Goal: Information Seeking & Learning: Understand process/instructions

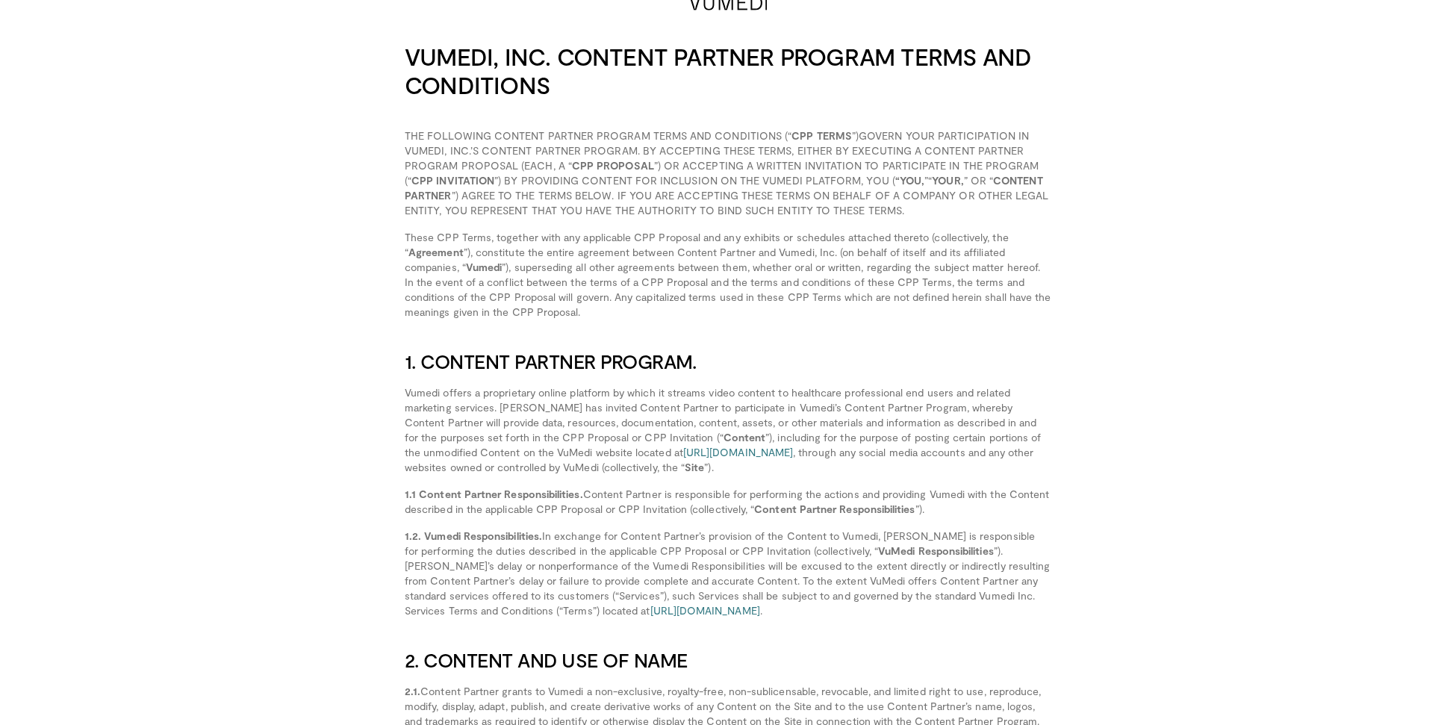
scroll to position [8, 0]
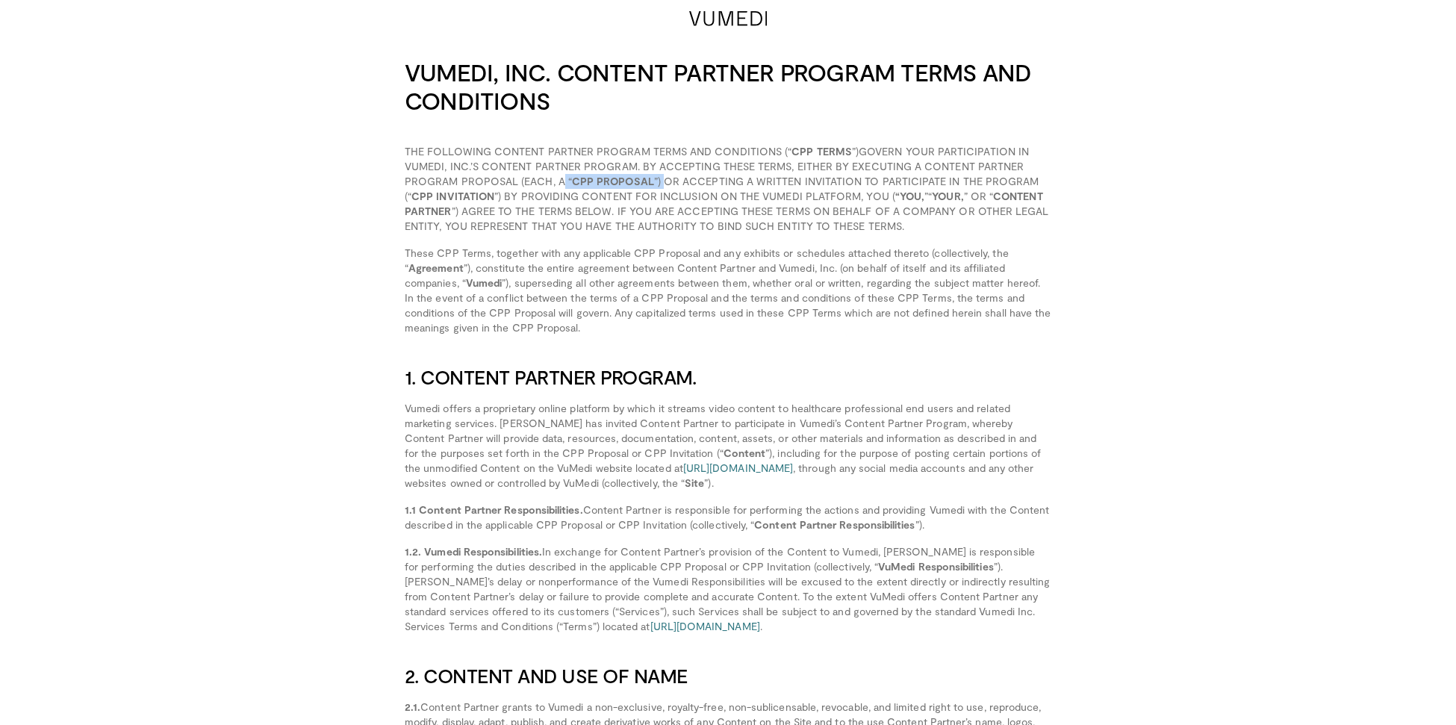
drag, startPoint x: 562, startPoint y: 178, endPoint x: 659, endPoint y: 177, distance: 97.1
click at [659, 177] on p "THE FOLLOWING CONTENT PARTNER PROGRAM TERMS AND CONDITIONS (“ CPP TERMS ”)GOVER…" at bounding box center [728, 189] width 647 height 90
drag, startPoint x: 645, startPoint y: 167, endPoint x: 656, endPoint y: 169, distance: 10.7
click at [656, 169] on p "THE FOLLOWING CONTENT PARTNER PROGRAM TERMS AND CONDITIONS (“ CPP TERMS ”)GOVER…" at bounding box center [728, 189] width 647 height 90
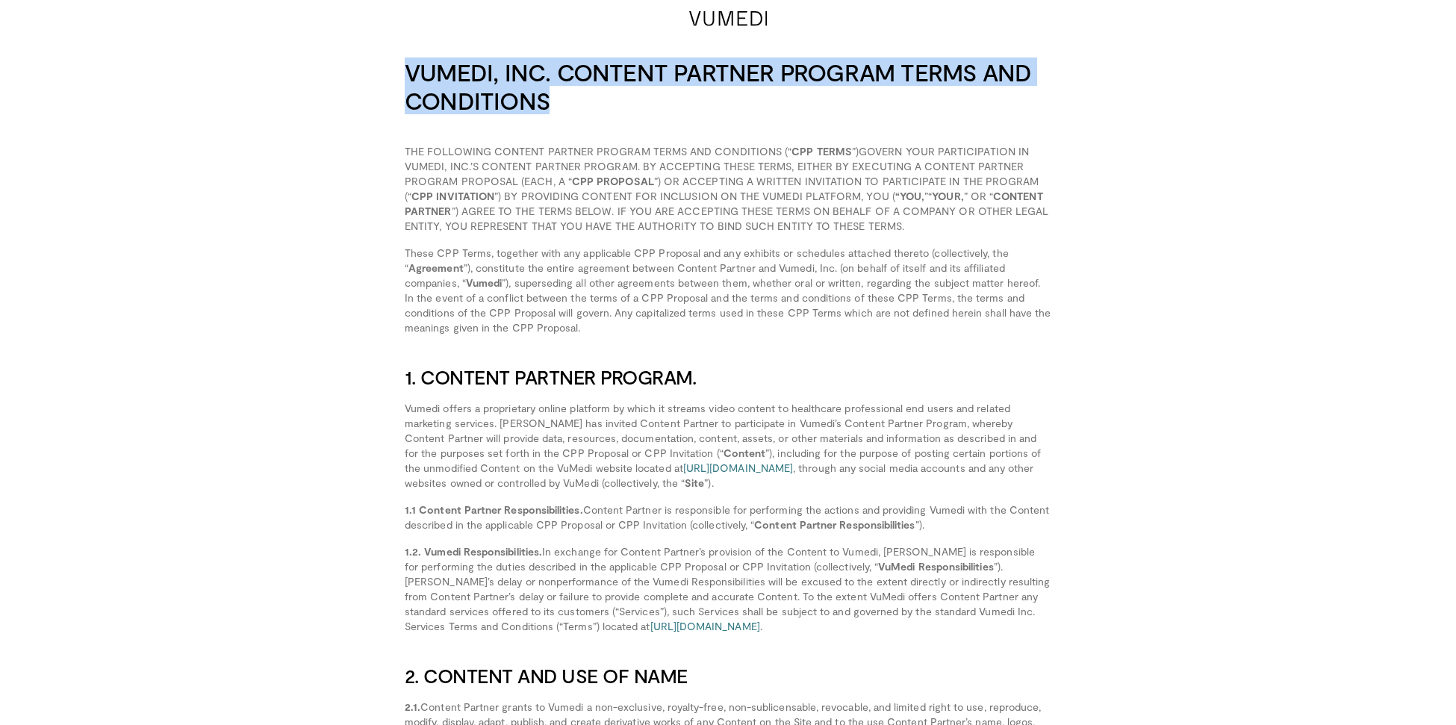
drag, startPoint x: 591, startPoint y: 93, endPoint x: 387, endPoint y: 71, distance: 205.1
click at [387, 71] on div "VUMEDI, INC. CONTENT PARTNER PROGRAM TERMS AND CONDITIONS" at bounding box center [728, 86] width 683 height 57
click at [574, 95] on h2 "VUMEDI, INC. CONTENT PARTNER PROGRAM TERMS AND CONDITIONS" at bounding box center [728, 86] width 647 height 57
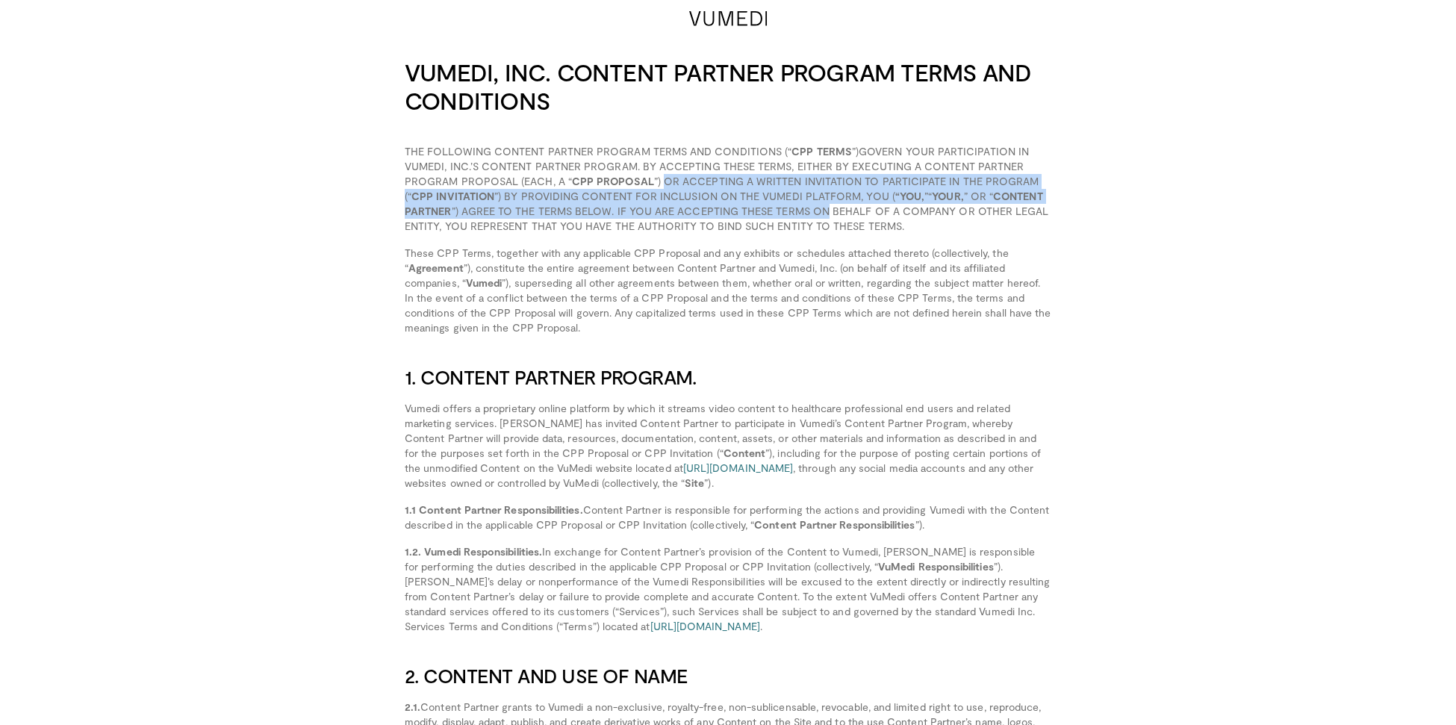
drag, startPoint x: 660, startPoint y: 181, endPoint x: 826, endPoint y: 206, distance: 167.7
click at [826, 206] on p "THE FOLLOWING CONTENT PARTNER PROGRAM TERMS AND CONDITIONS (“ CPP TERMS ”)GOVER…" at bounding box center [728, 189] width 647 height 90
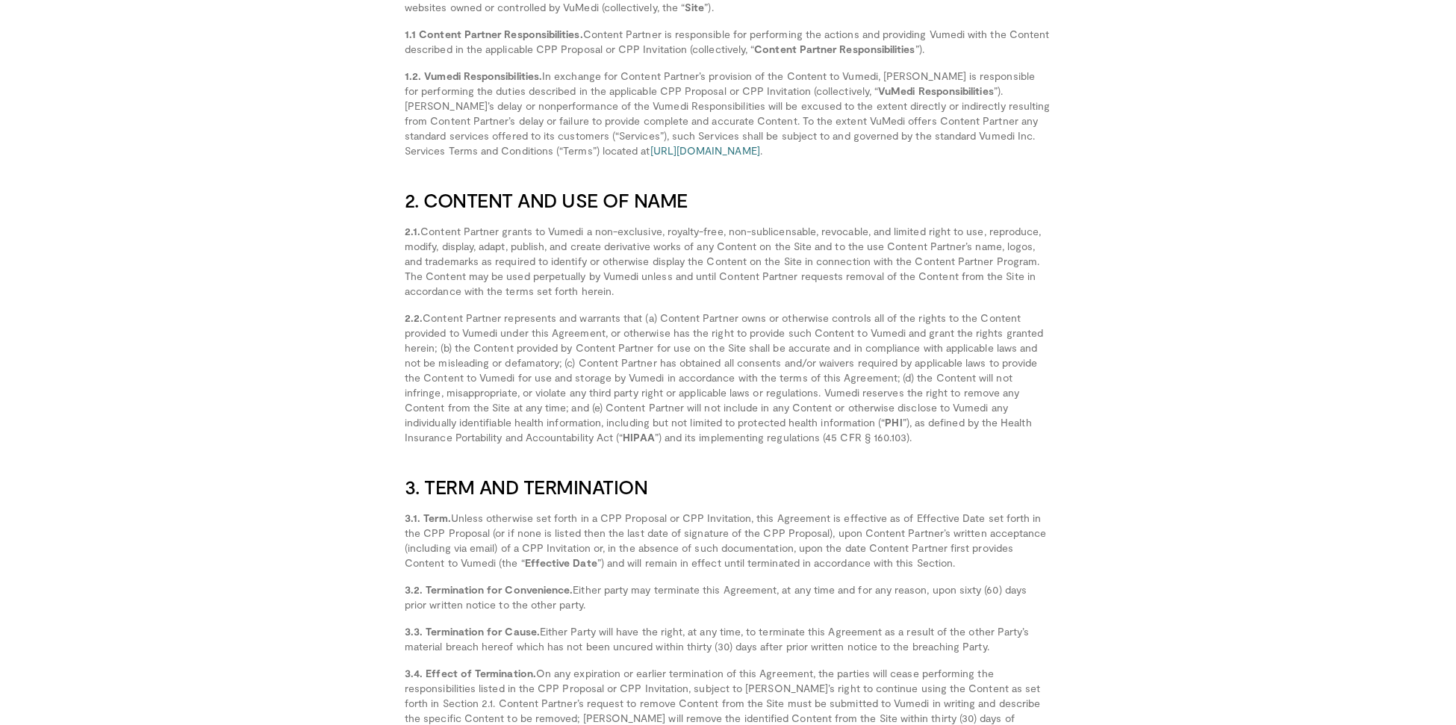
scroll to position [483, 0]
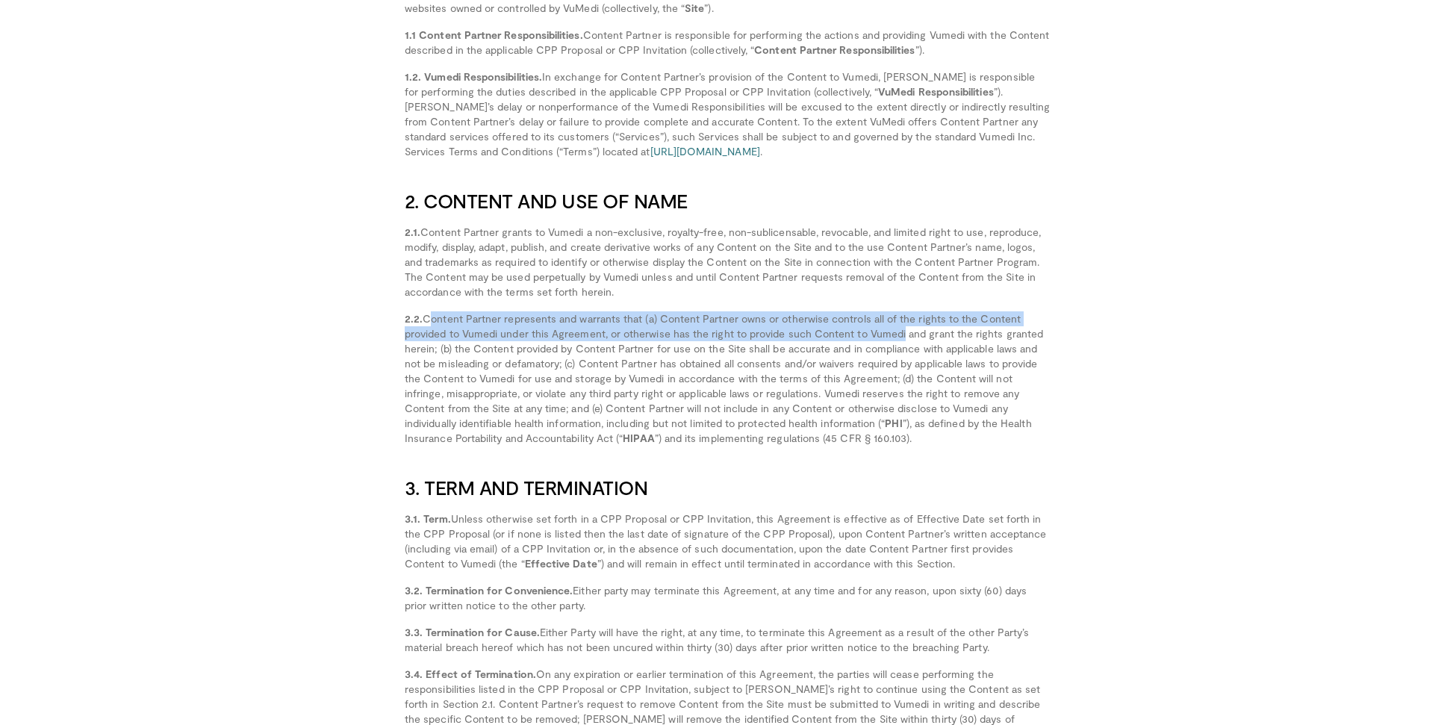
drag, startPoint x: 425, startPoint y: 320, endPoint x: 898, endPoint y: 329, distance: 472.8
click at [898, 329] on p "2.2. PHI ”), as defined by the Health Insurance Portability and Accountability …" at bounding box center [728, 378] width 647 height 134
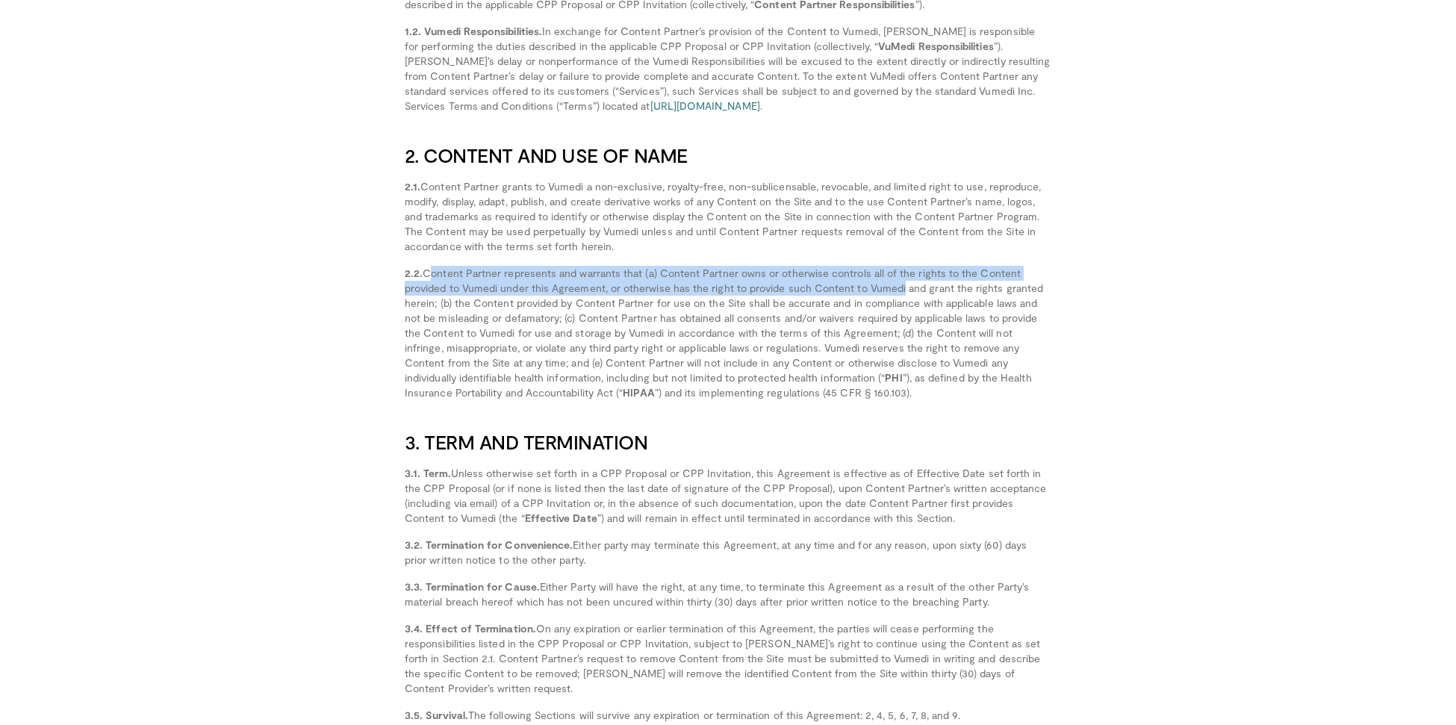
scroll to position [531, 0]
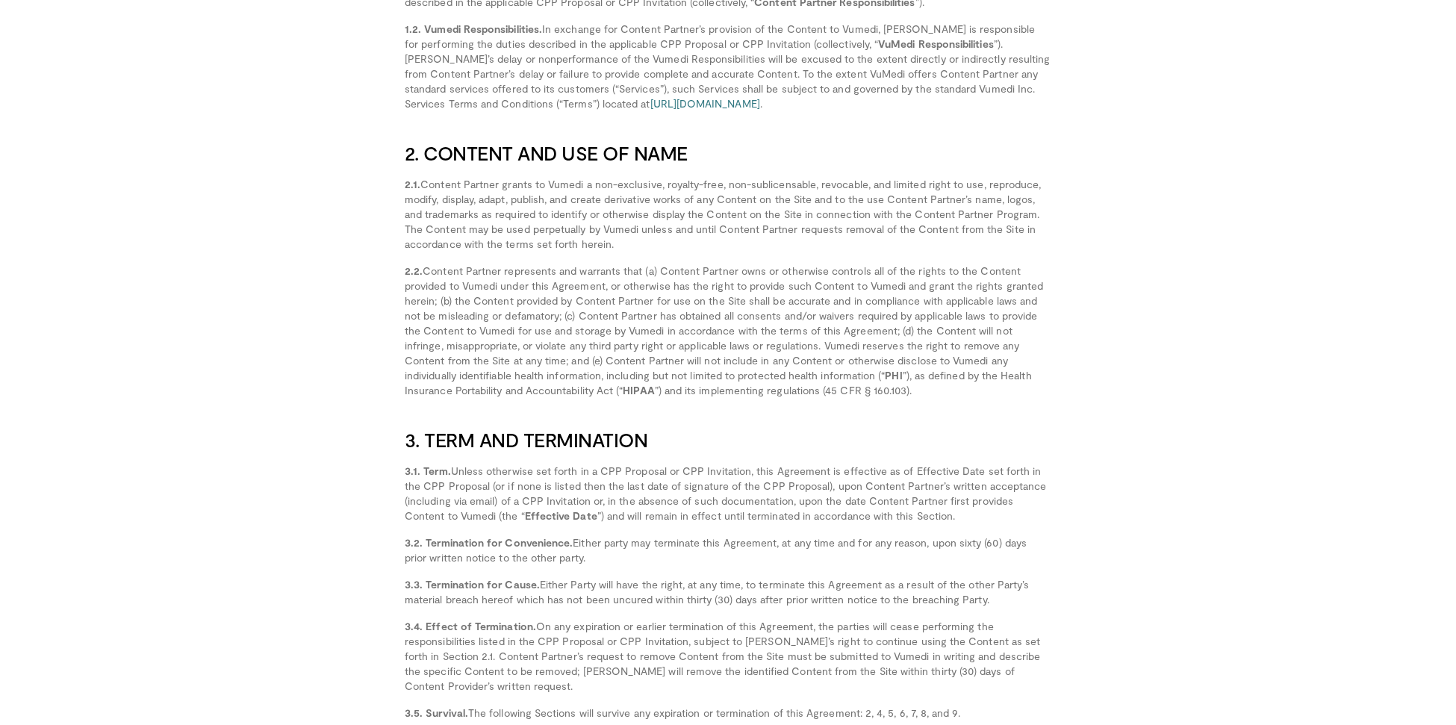
click at [671, 331] on p "2.2. PHI ”), as defined by the Health Insurance Portability and Accountability …" at bounding box center [728, 331] width 647 height 134
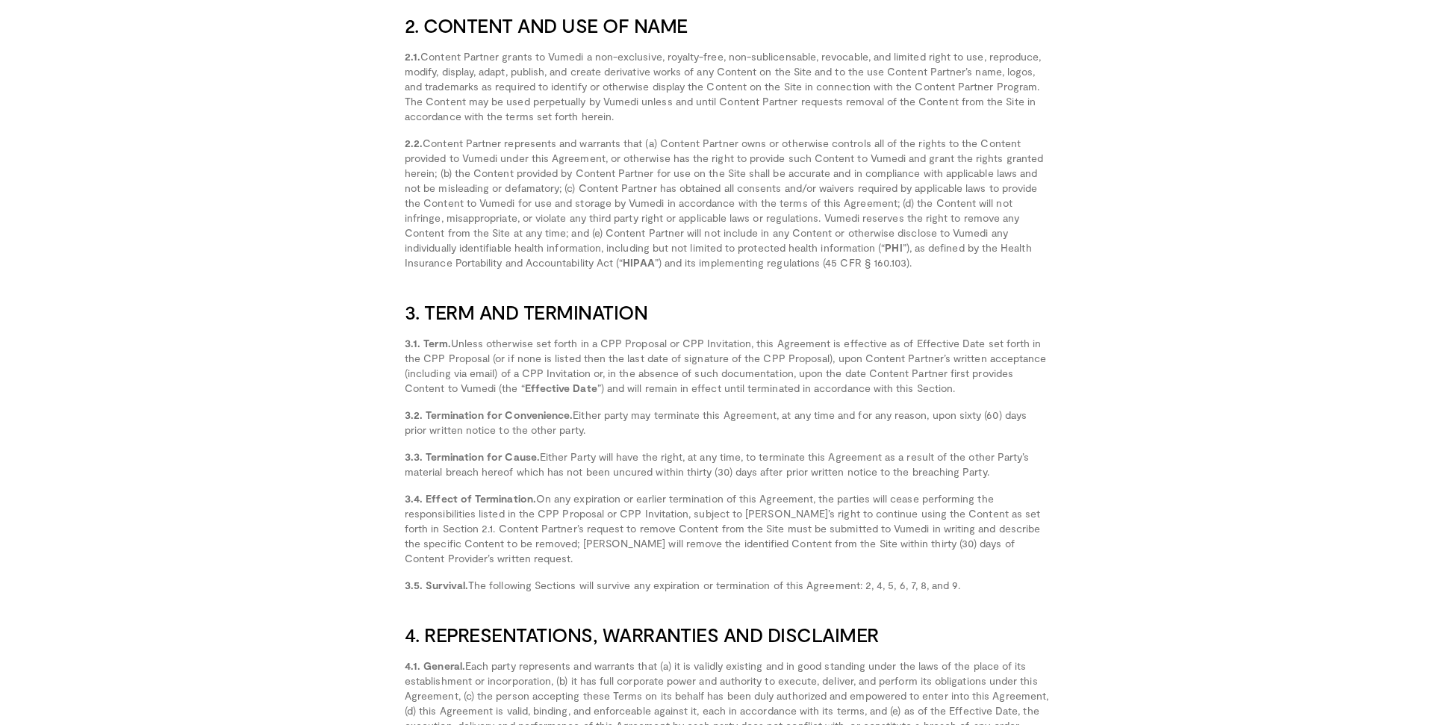
scroll to position [659, 0]
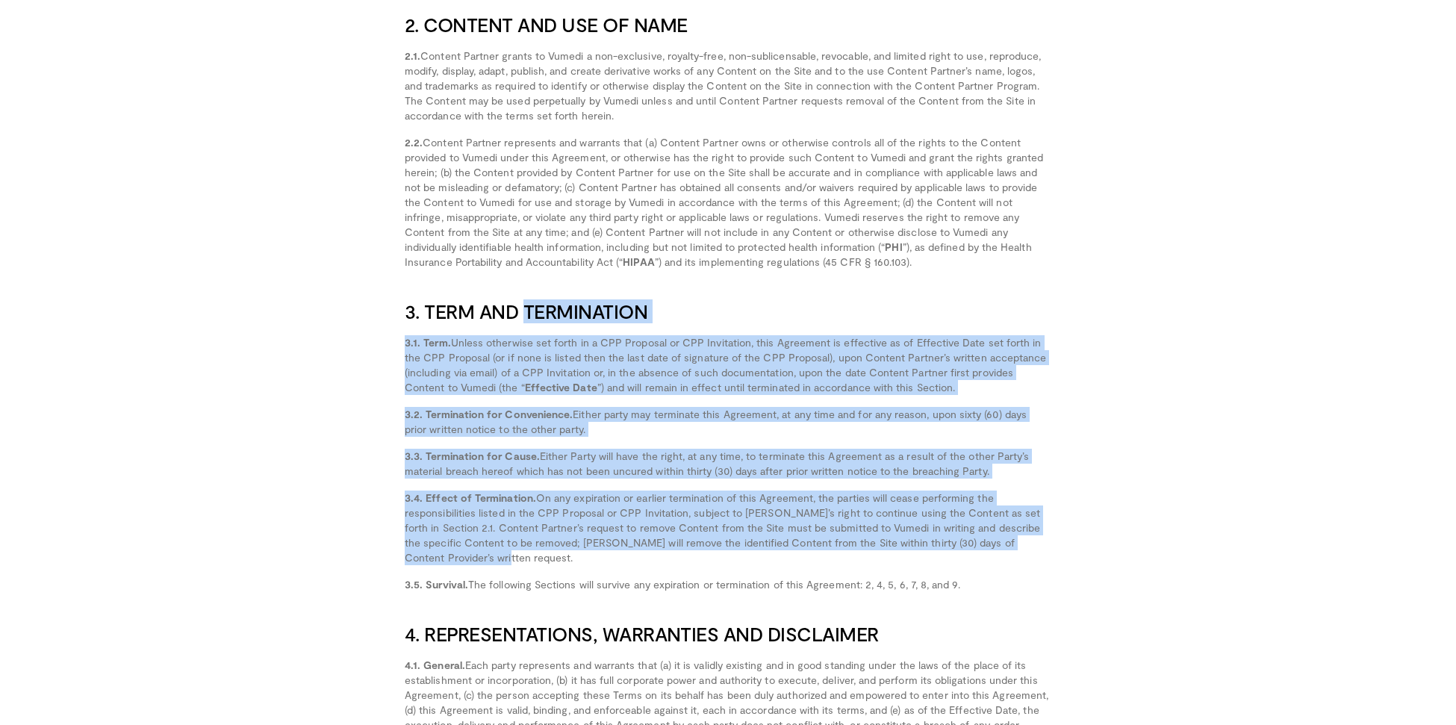
drag, startPoint x: 424, startPoint y: 305, endPoint x: 1049, endPoint y: 562, distance: 674.8
click at [1049, 562] on p "3.4. Effect of Termination. On any expiration or earlier termination of this Ag…" at bounding box center [728, 528] width 647 height 75
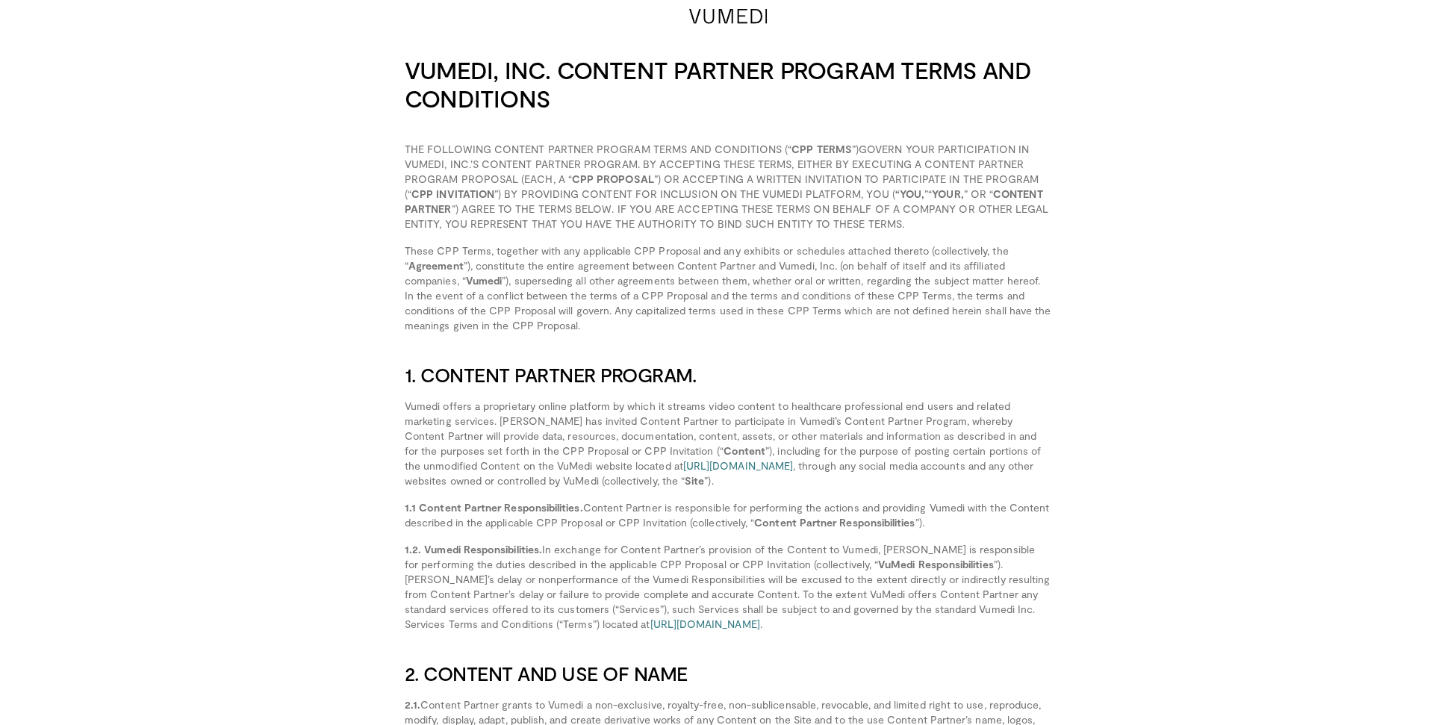
scroll to position [13, 0]
